Goal: Task Accomplishment & Management: Manage account settings

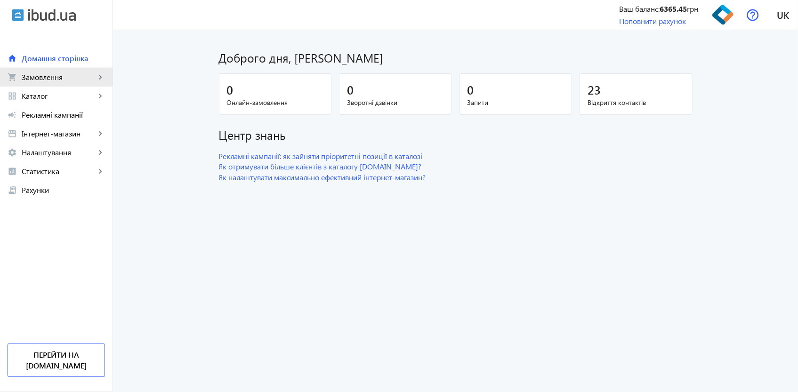
click at [76, 86] on link "shopping_cart Замовлення keyboard_arrow_right" at bounding box center [56, 77] width 113 height 19
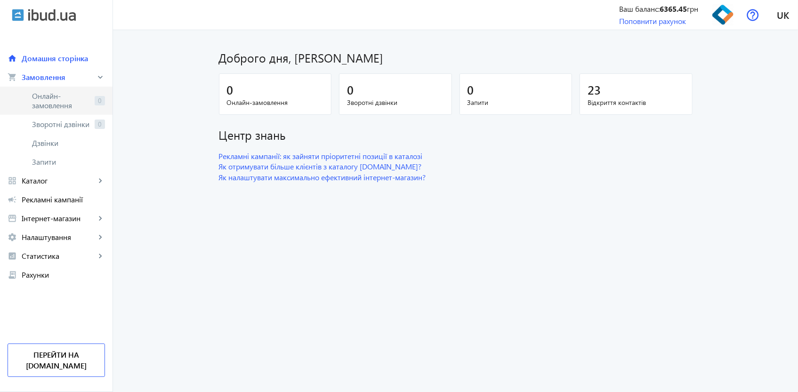
click at [71, 97] on span "Онлайн-замовлення" at bounding box center [61, 100] width 59 height 19
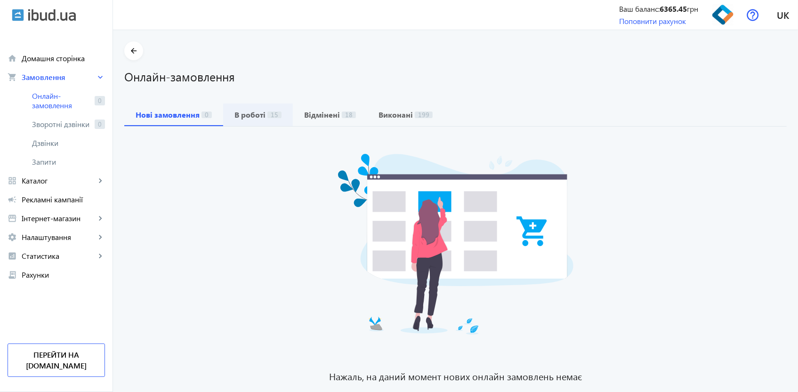
click at [244, 111] on b "В роботі" at bounding box center [250, 115] width 31 height 8
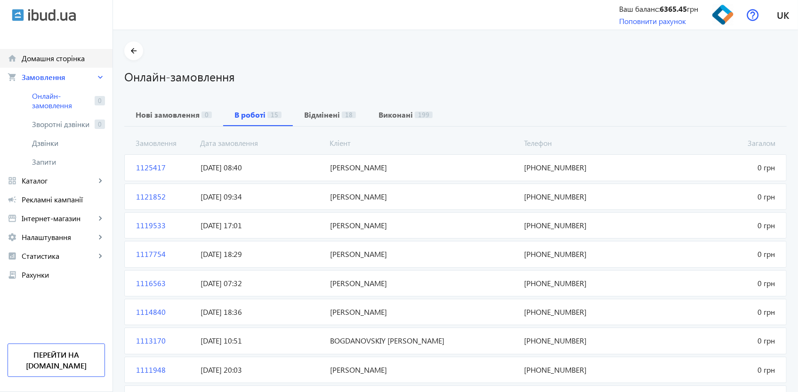
click at [52, 55] on span "Домашня сторінка" at bounding box center [63, 58] width 83 height 9
